Goal: Information Seeking & Learning: Learn about a topic

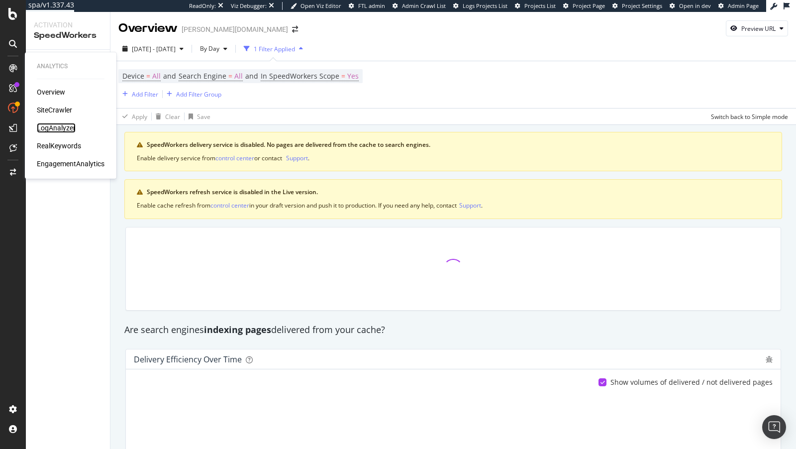
click at [65, 127] on div "LogAnalyzer" at bounding box center [56, 128] width 39 height 10
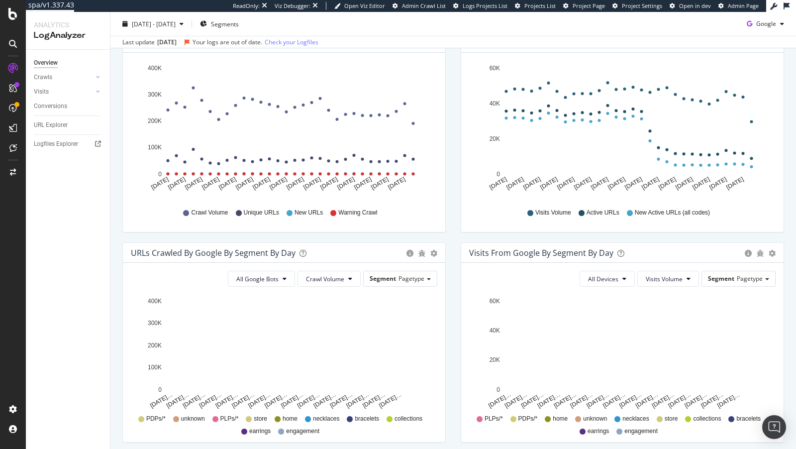
scroll to position [11, 0]
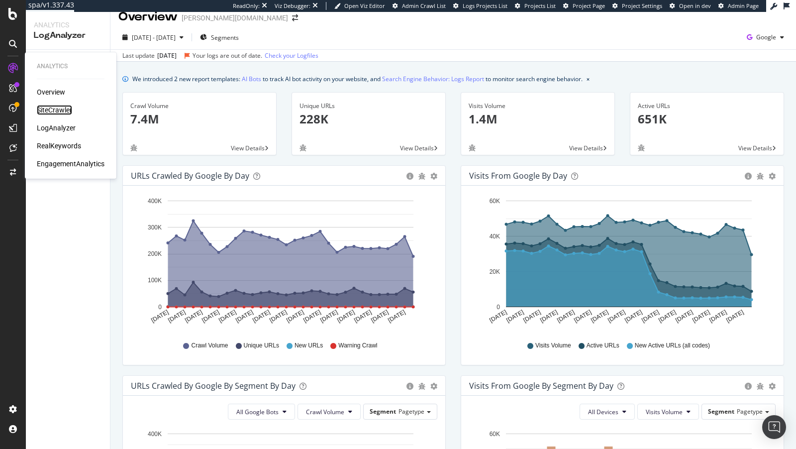
click at [50, 108] on div "SiteCrawler" at bounding box center [54, 110] width 35 height 10
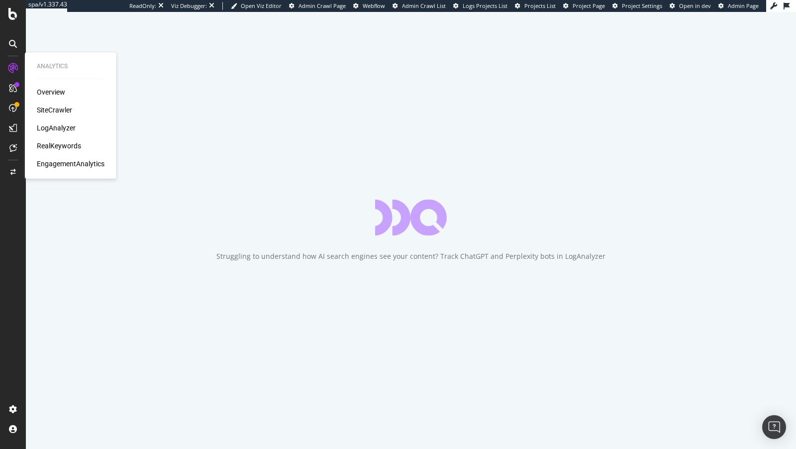
click at [71, 147] on div "RealKeywords" at bounding box center [59, 146] width 44 height 10
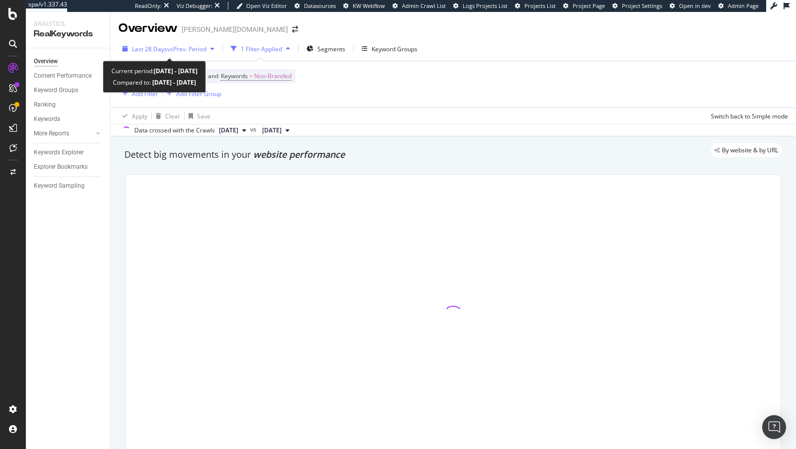
click at [170, 47] on span "vs Prev. Period" at bounding box center [186, 49] width 39 height 8
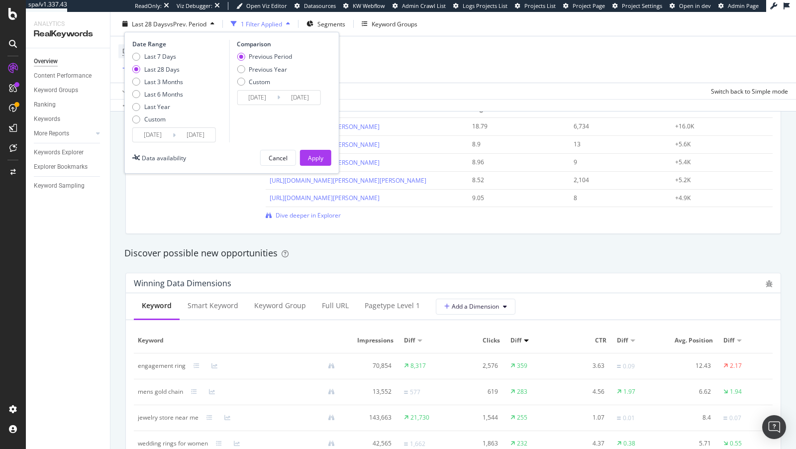
scroll to position [758, 0]
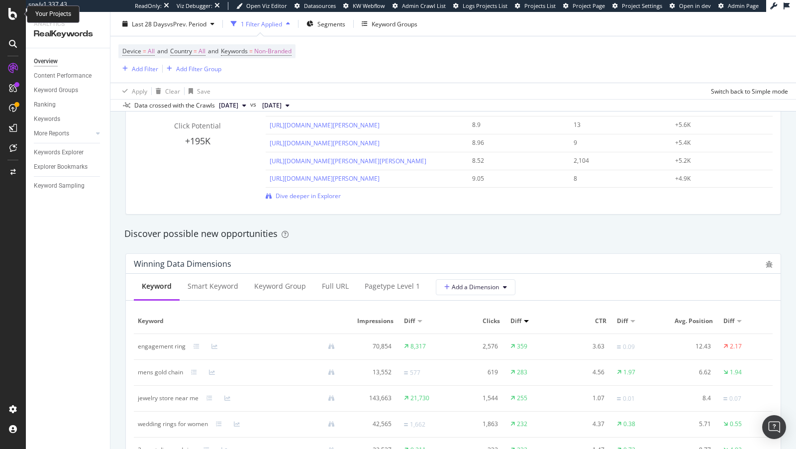
click at [11, 12] on icon at bounding box center [12, 14] width 9 height 12
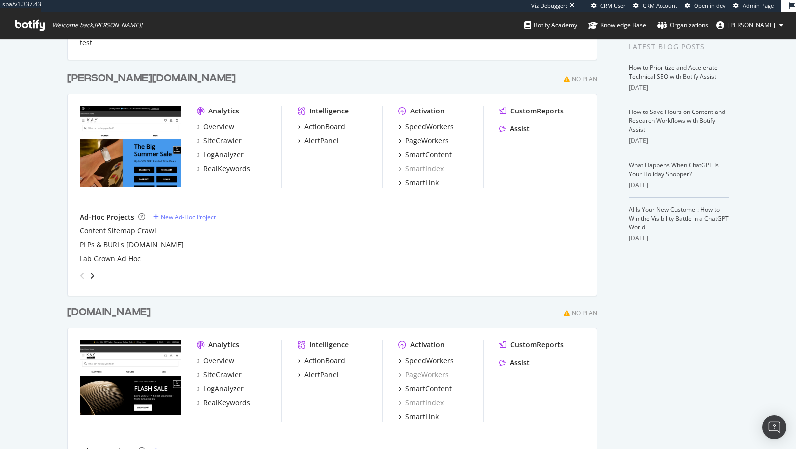
scroll to position [164, 0]
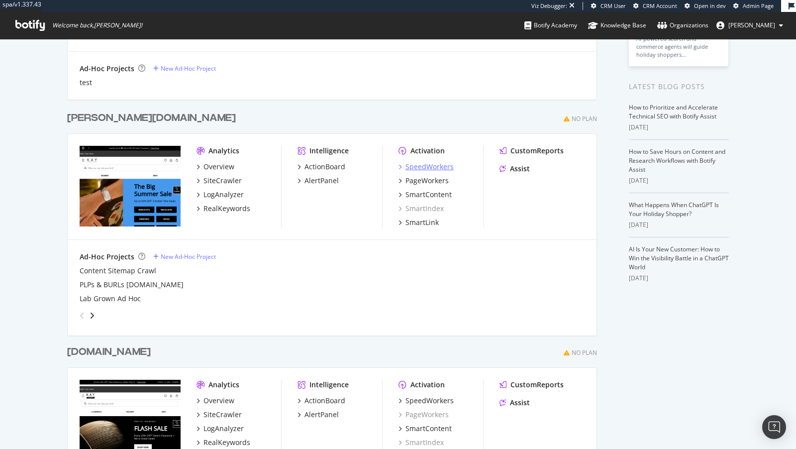
click at [416, 167] on div "SpeedWorkers" at bounding box center [429, 167] width 48 height 10
